Goal: Browse casually

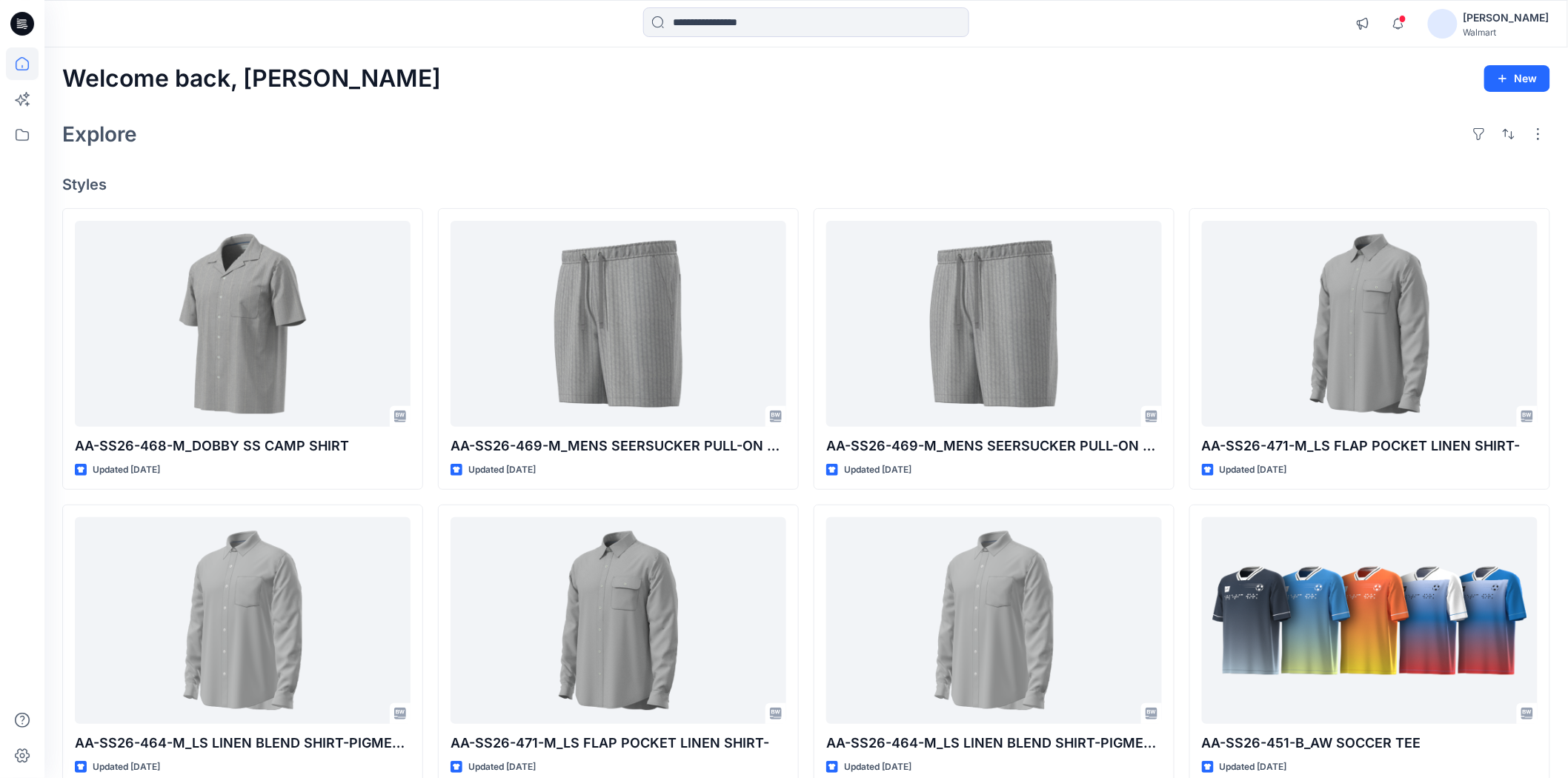
click at [898, 100] on div "Welcome back, [PERSON_NAME] New Explore Styles AA-SS26-468-M_DOBBY SS CAMP SHIR…" at bounding box center [806, 601] width 1523 height 1108
click at [908, 100] on div "Welcome back, [PERSON_NAME] New Explore Styles AA-SS26-468-M_DOBBY SS CAMP SHIR…" at bounding box center [806, 601] width 1523 height 1108
click at [908, 118] on div "Explore" at bounding box center [806, 134] width 1488 height 36
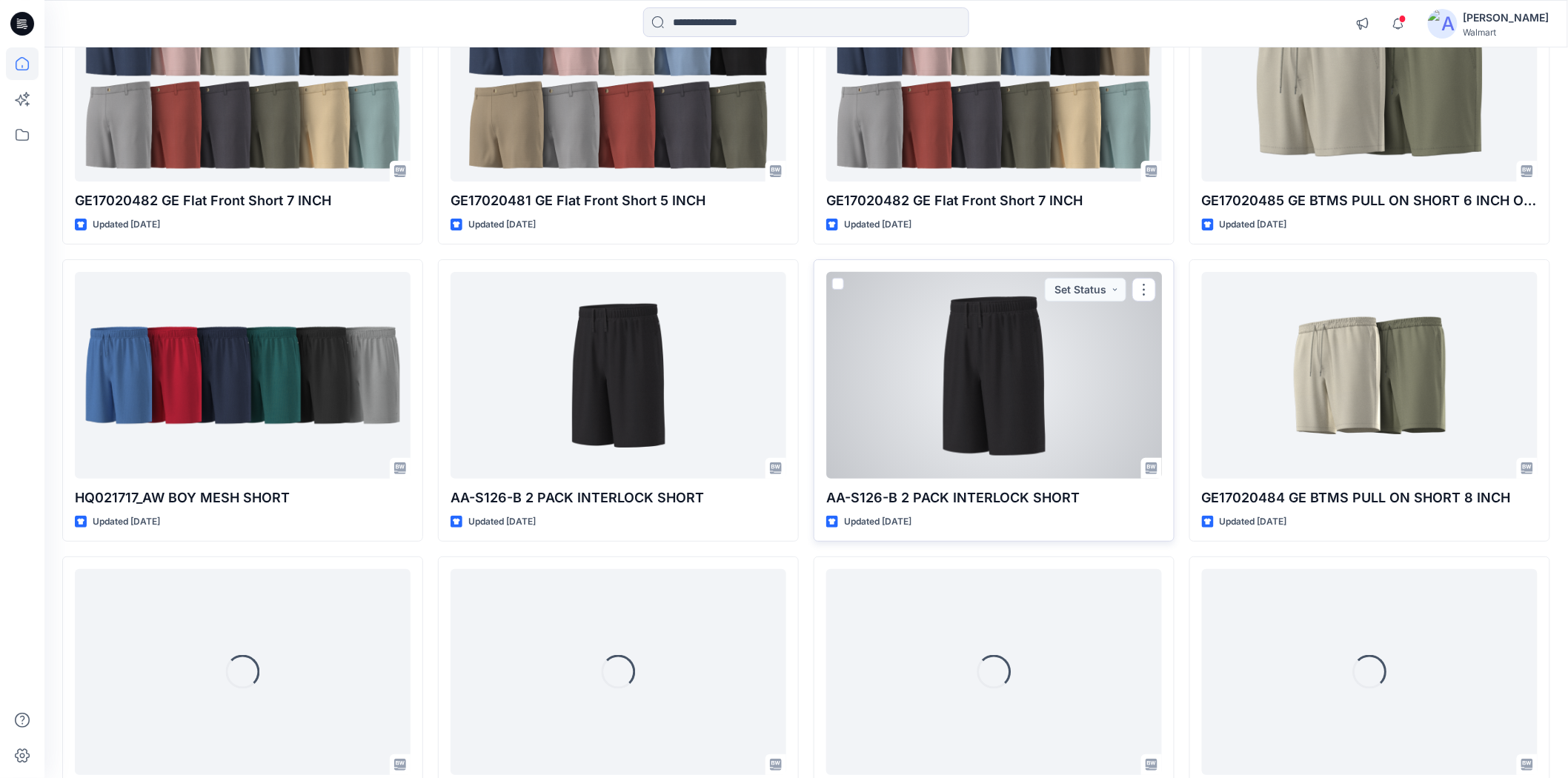
scroll to position [2490, 0]
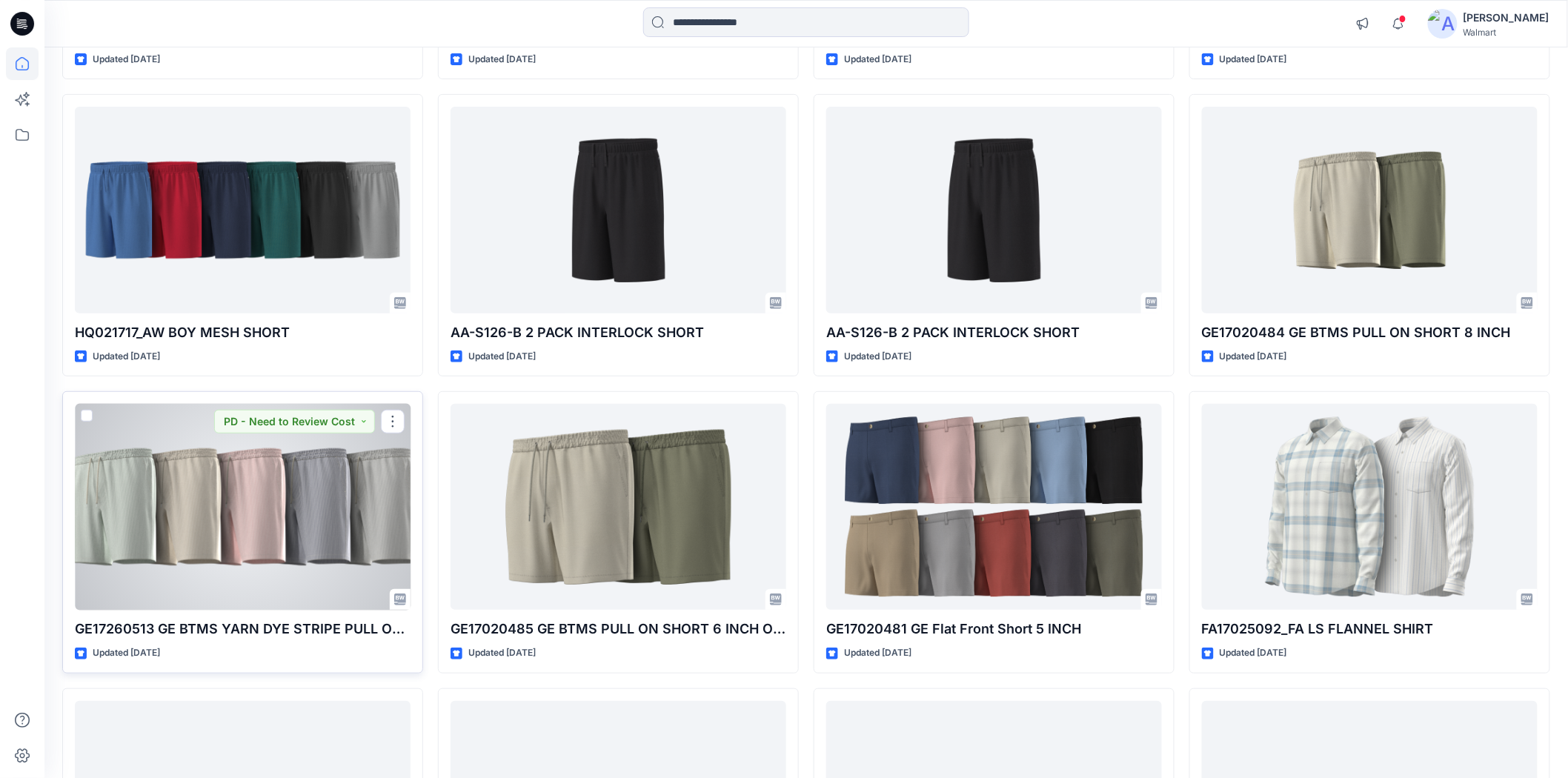
click at [387, 552] on div at bounding box center [243, 507] width 336 height 206
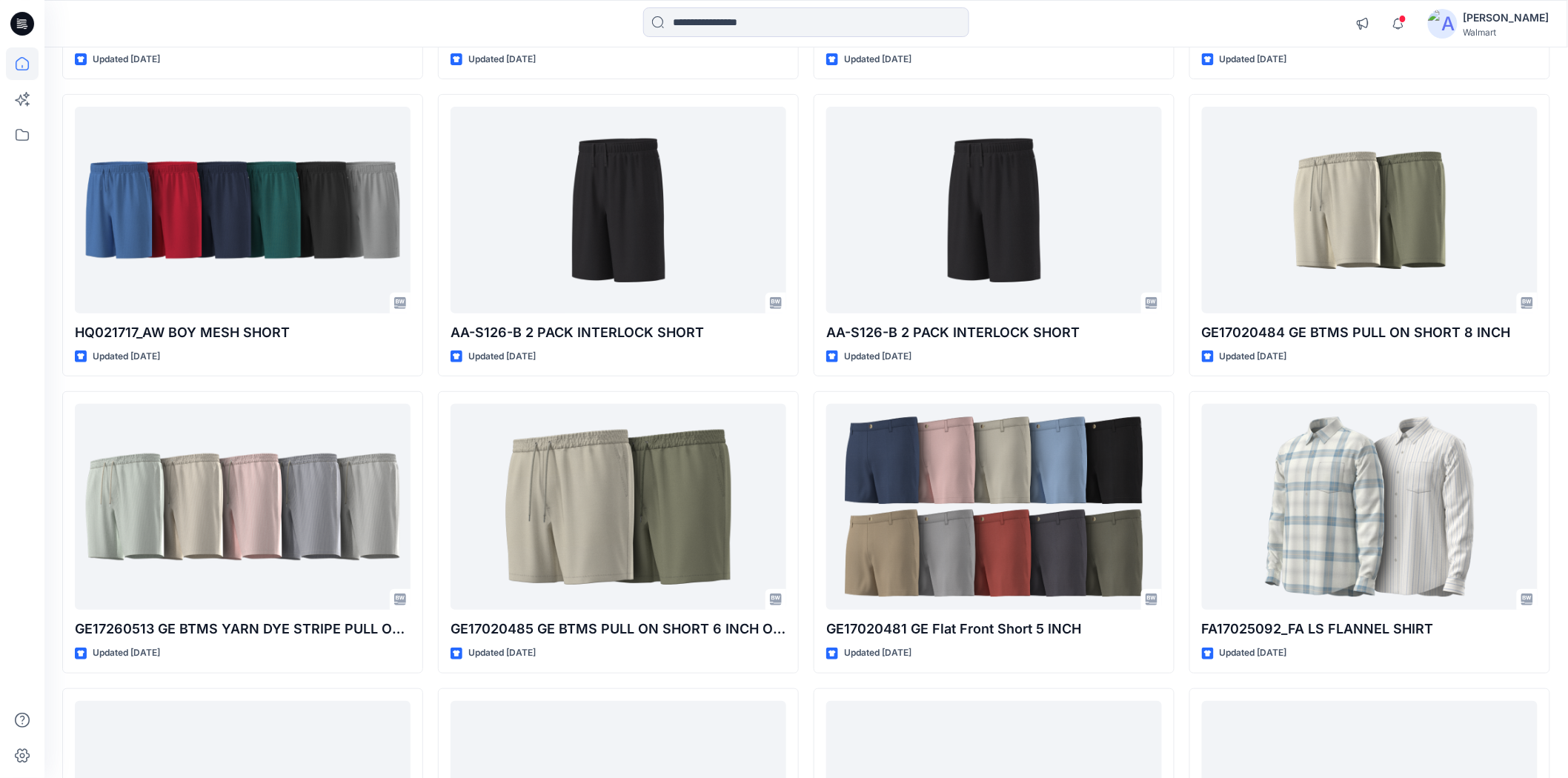
click at [581, 15] on div at bounding box center [806, 24] width 762 height 32
